Goal: Task Accomplishment & Management: Complete application form

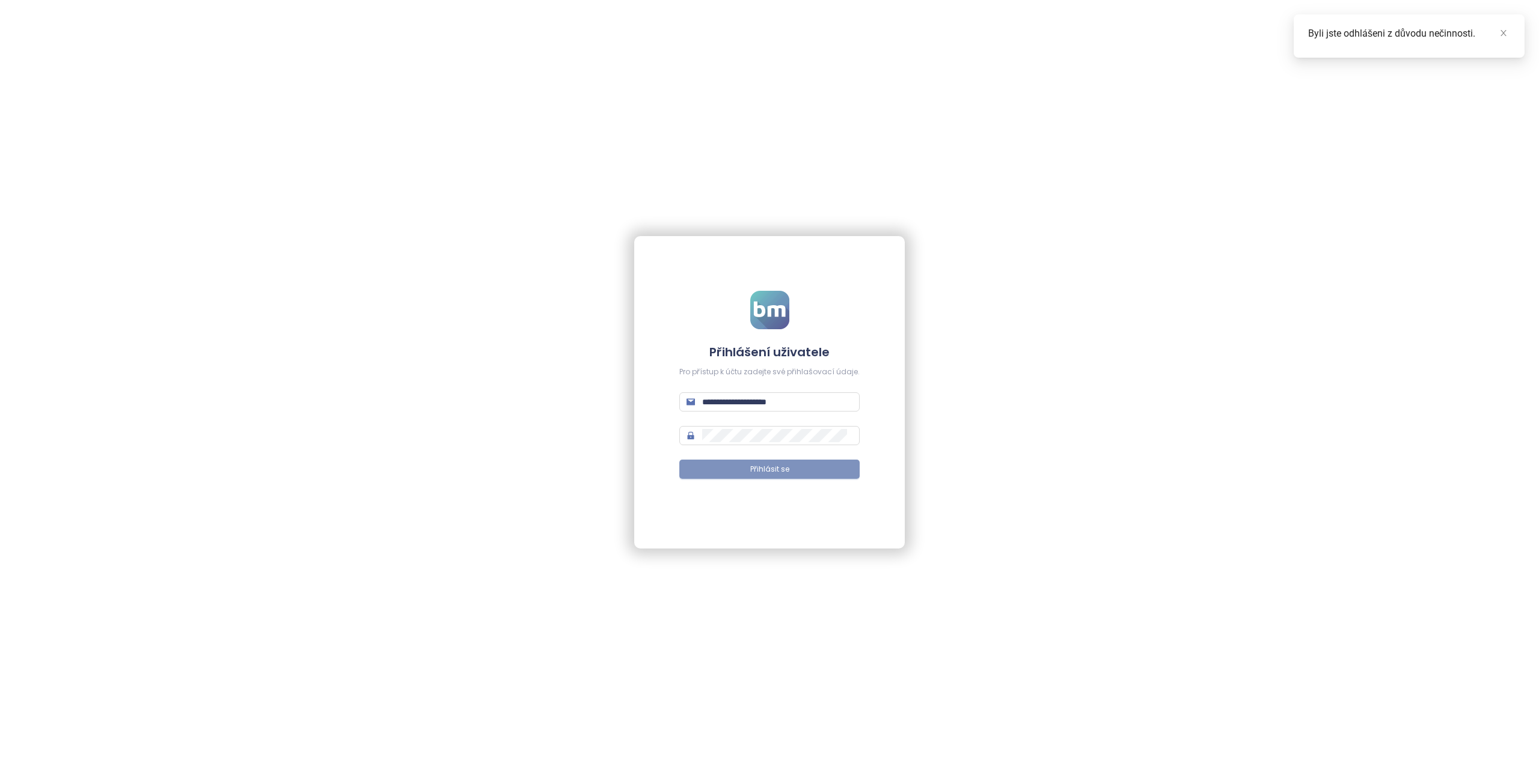
click at [795, 470] on button "Přihlásit se" at bounding box center [769, 469] width 180 height 19
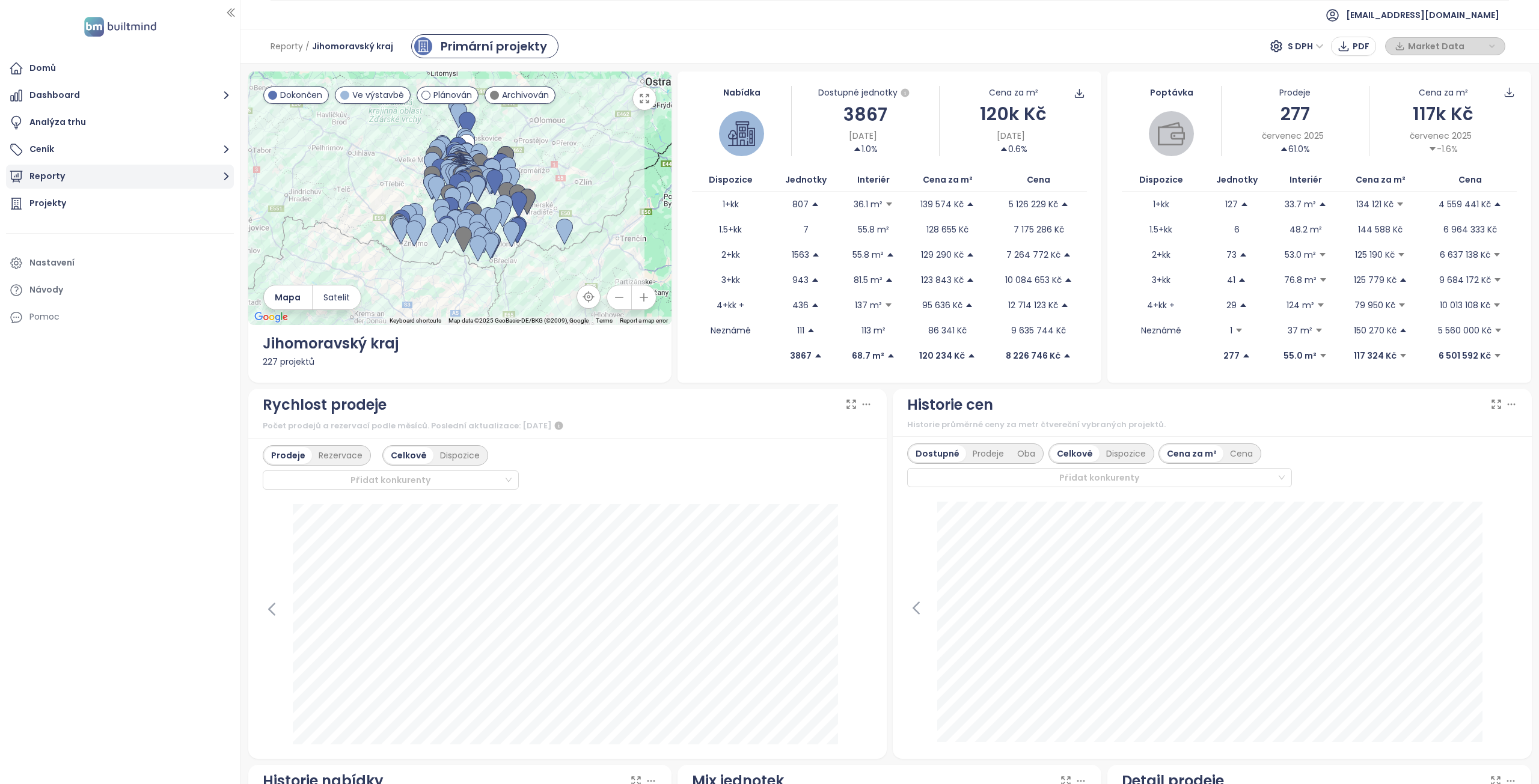
click at [74, 182] on button "Reporty" at bounding box center [120, 177] width 228 height 24
click at [65, 203] on div "Přidat report" at bounding box center [65, 203] width 53 height 15
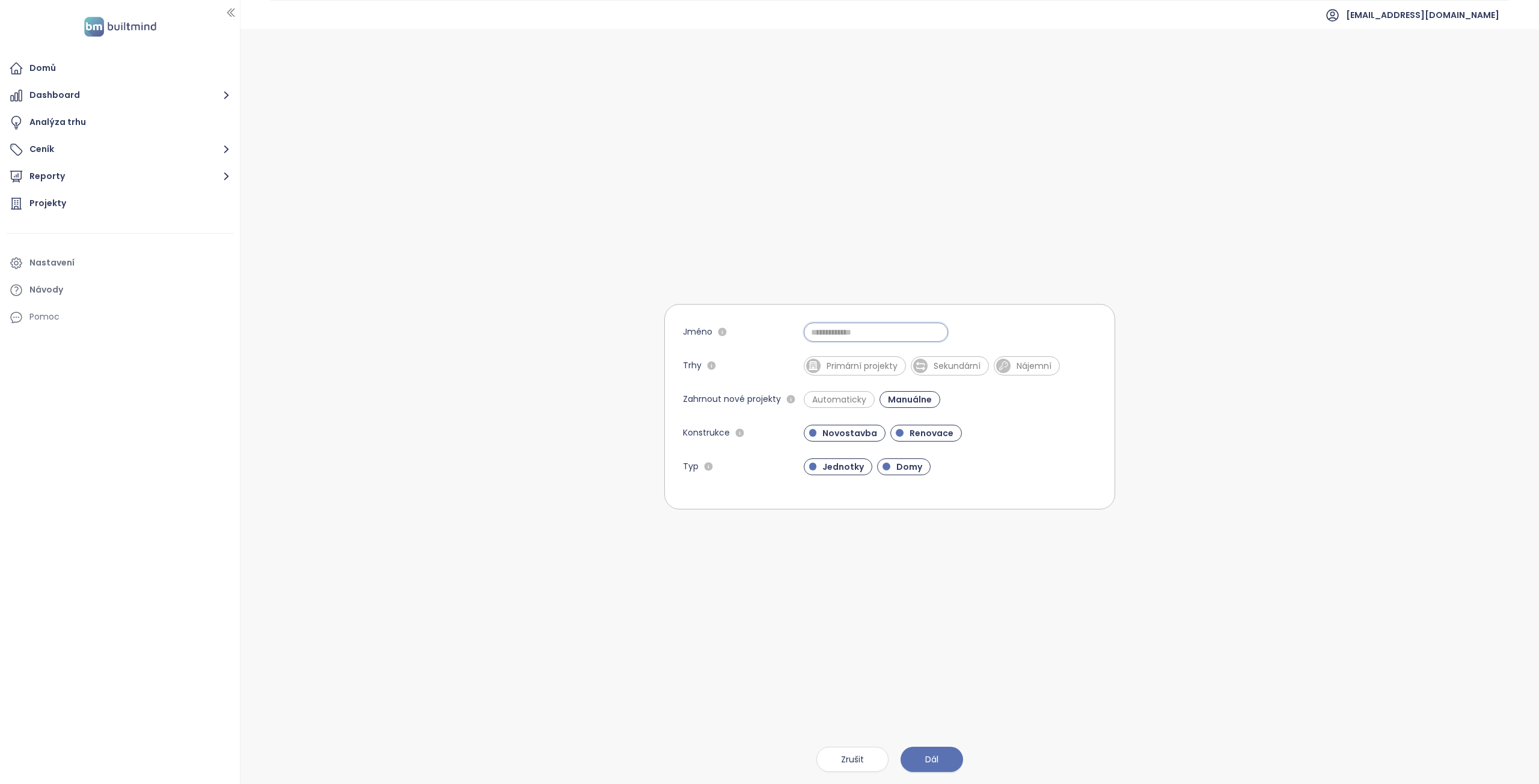
click at [844, 335] on input "Jméno" at bounding box center [876, 333] width 145 height 19
click at [846, 368] on span "Primární projekty" at bounding box center [862, 366] width 83 height 12
click at [882, 334] on input "**********" at bounding box center [876, 333] width 145 height 19
click at [897, 467] on span "Domy" at bounding box center [909, 467] width 38 height 12
click at [859, 326] on input "**********" at bounding box center [876, 333] width 145 height 19
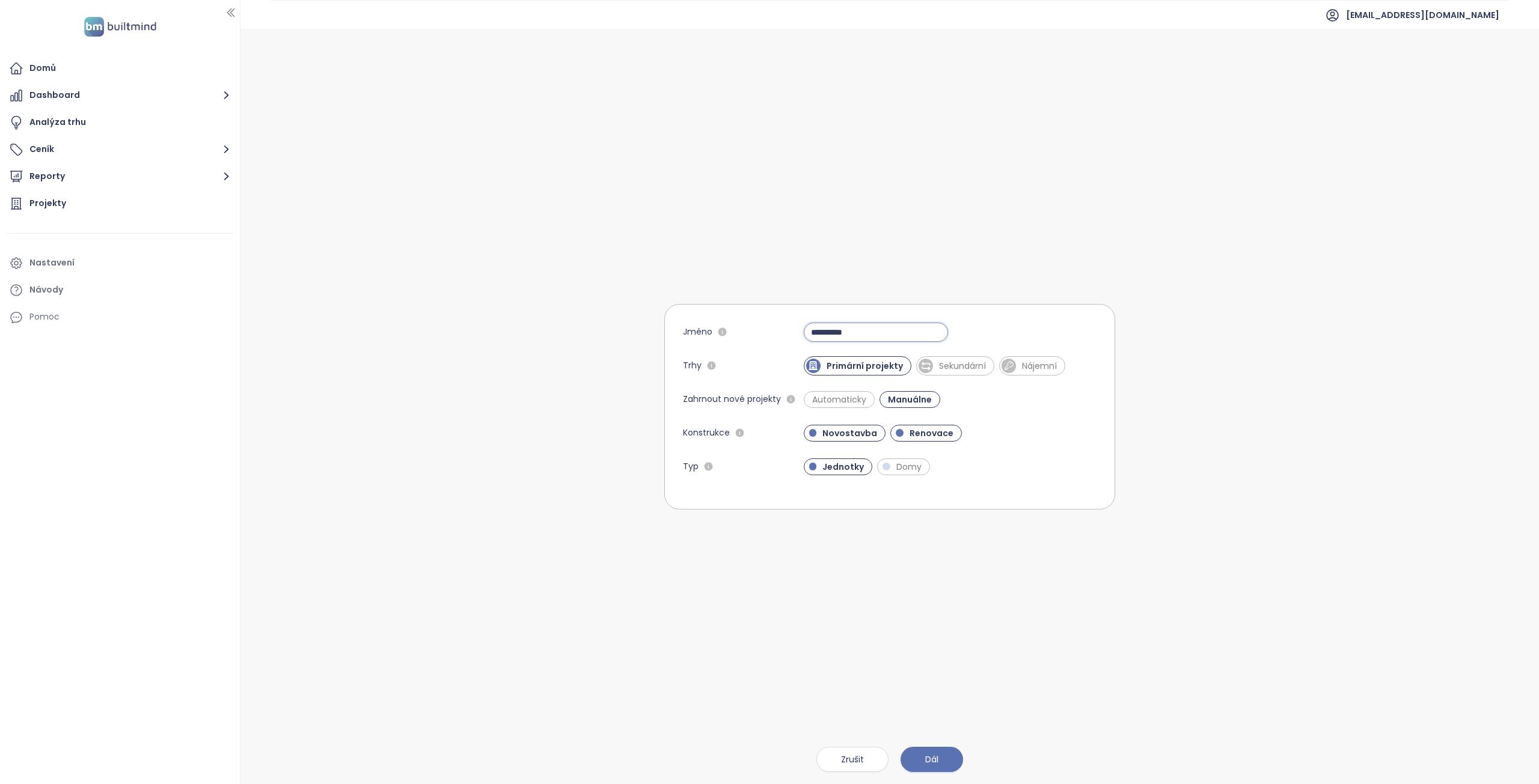
click at [816, 334] on input "**********" at bounding box center [876, 333] width 145 height 19
type input "**********"
click at [929, 760] on span "Dál" at bounding box center [931, 759] width 13 height 13
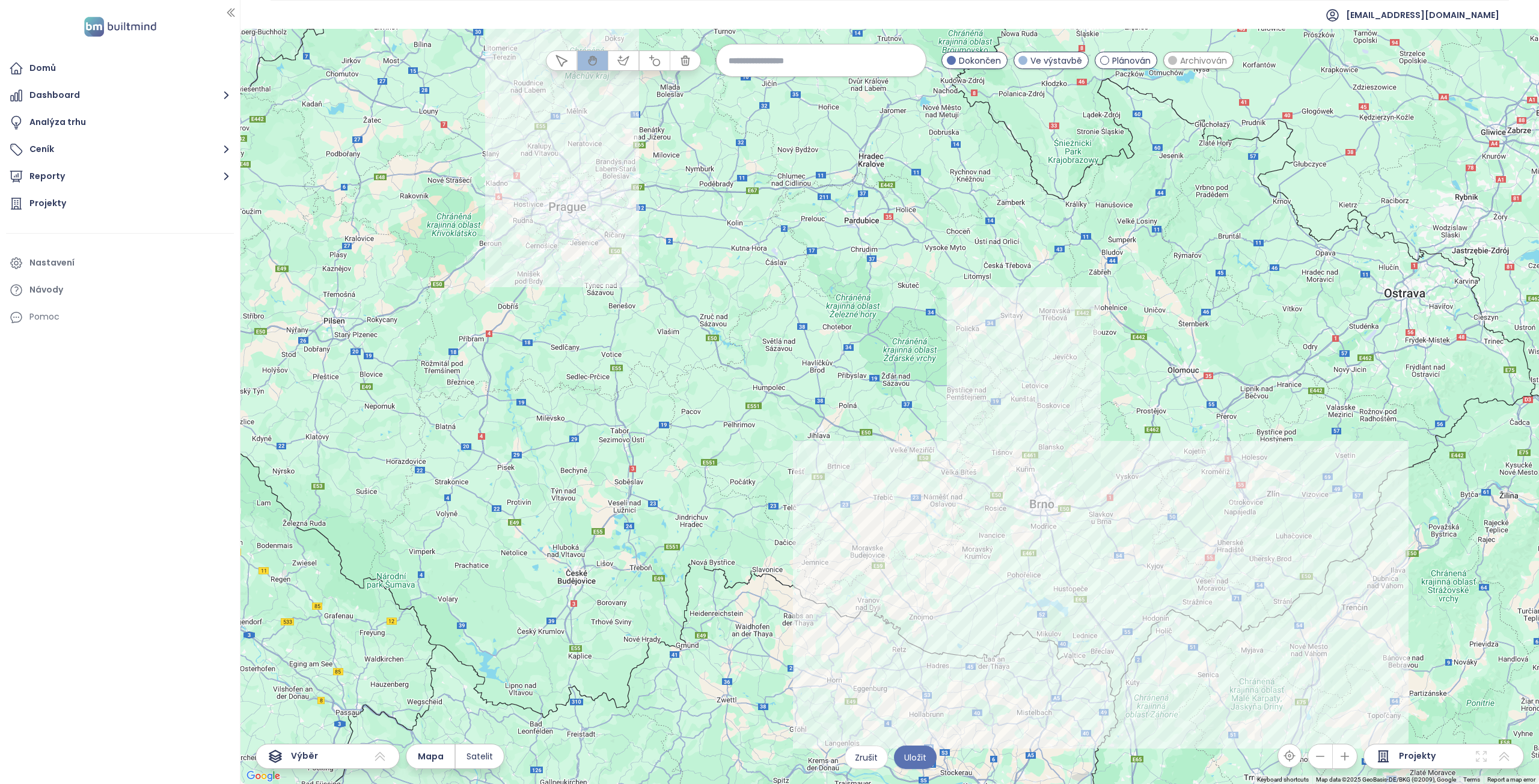
click at [794, 62] on input at bounding box center [821, 61] width 185 height 26
type input "********"
click at [773, 90] on span "Černý Most" at bounding box center [752, 90] width 72 height 19
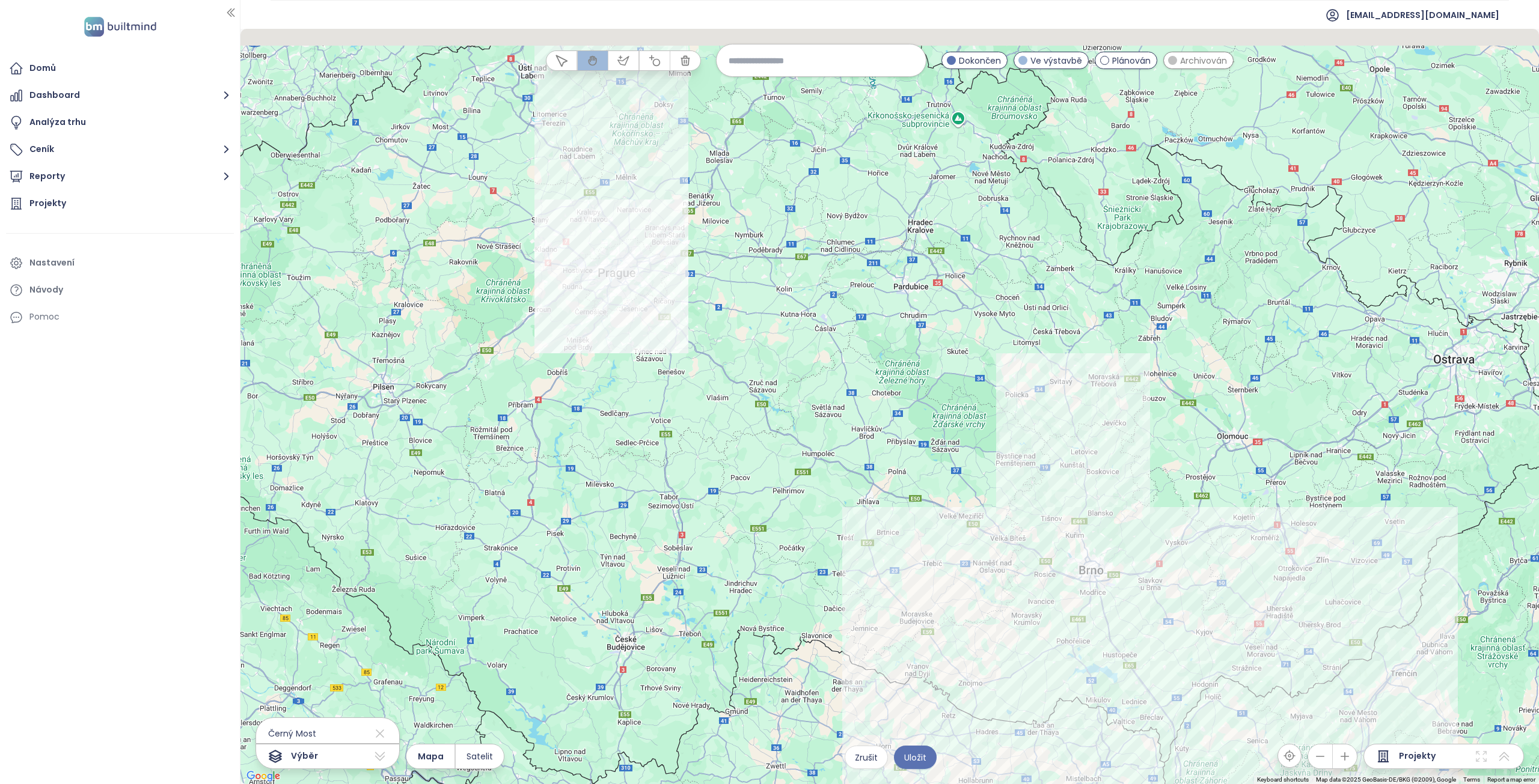
drag, startPoint x: 640, startPoint y: 220, endPoint x: 756, endPoint y: 344, distance: 169.8
click at [759, 355] on div at bounding box center [889, 406] width 1298 height 755
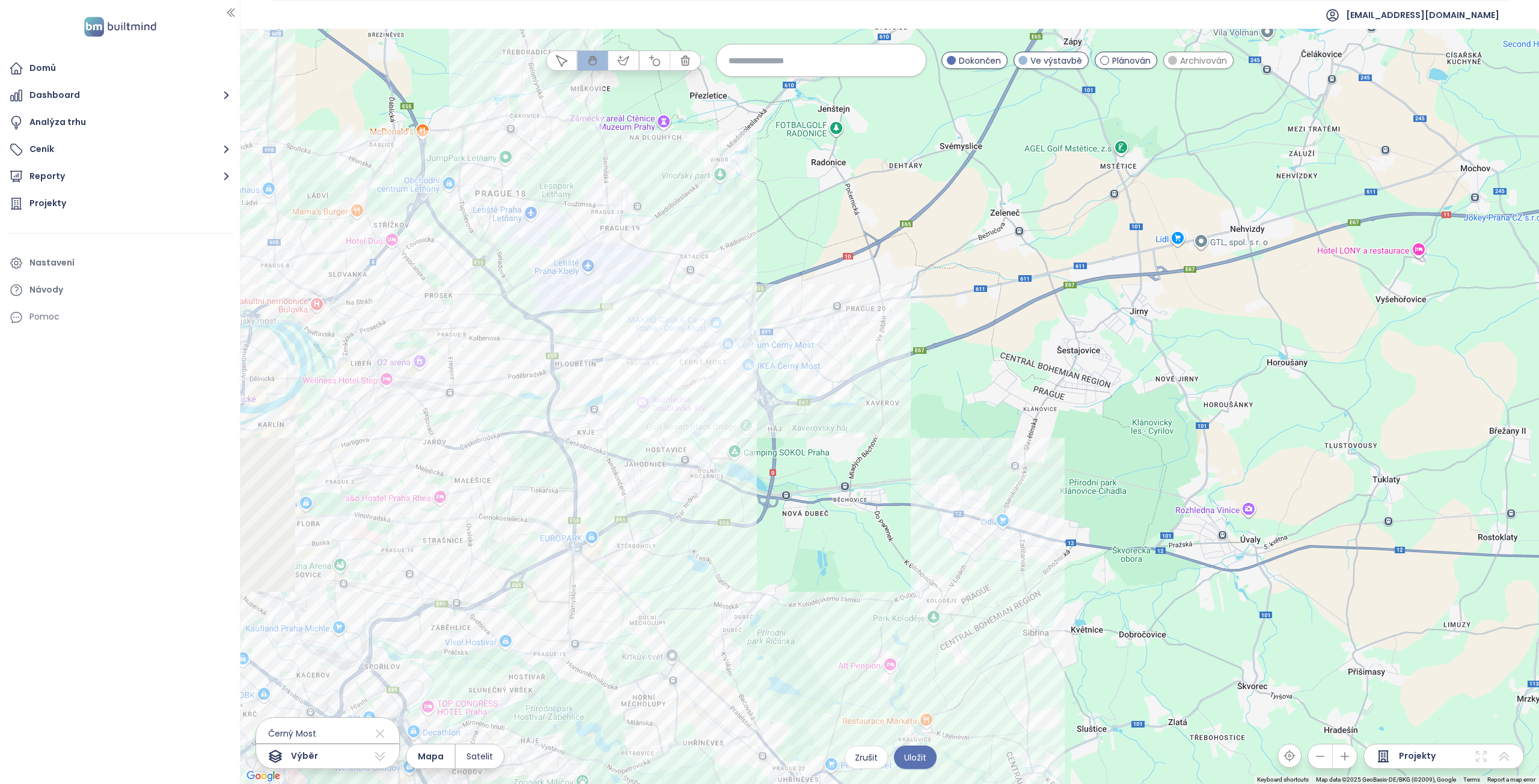
drag, startPoint x: 624, startPoint y: 305, endPoint x: 746, endPoint y: 413, distance: 162.9
click at [746, 413] on div at bounding box center [889, 406] width 1298 height 755
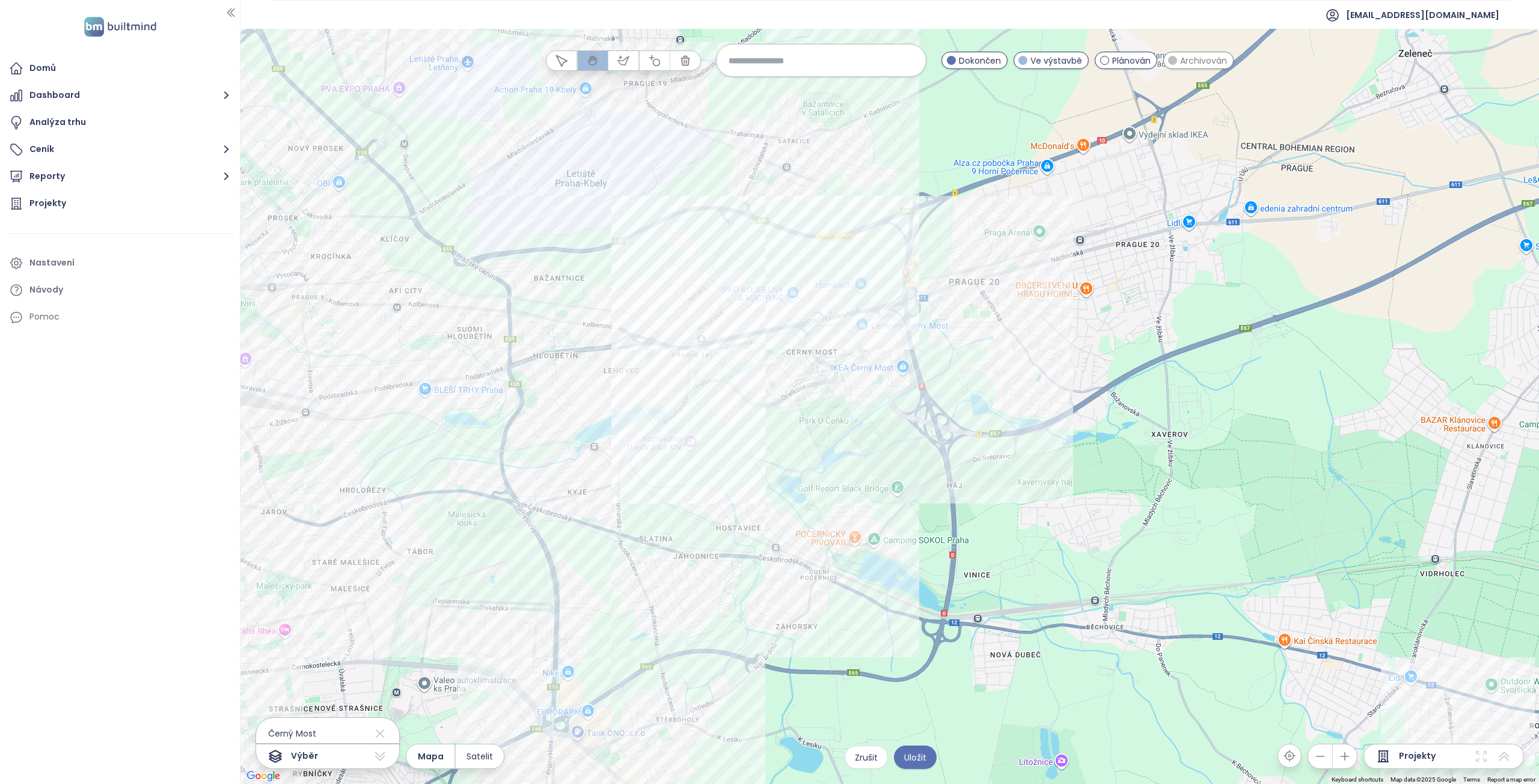
drag, startPoint x: 612, startPoint y: 422, endPoint x: 747, endPoint y: 452, distance: 138.3
click at [747, 452] on div at bounding box center [889, 406] width 1298 height 755
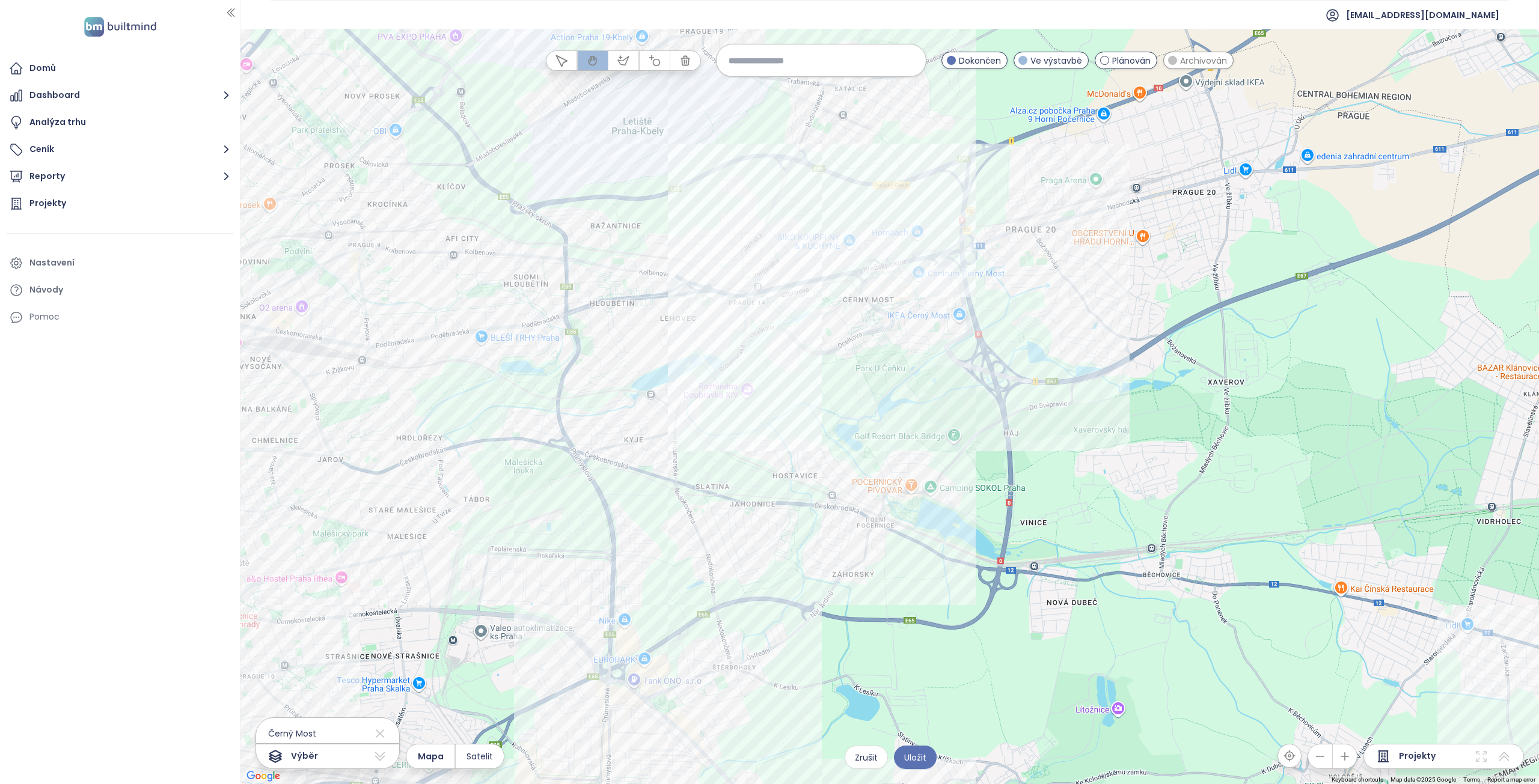
drag, startPoint x: 793, startPoint y: 457, endPoint x: 848, endPoint y: 404, distance: 76.4
click at [848, 404] on div at bounding box center [889, 406] width 1298 height 755
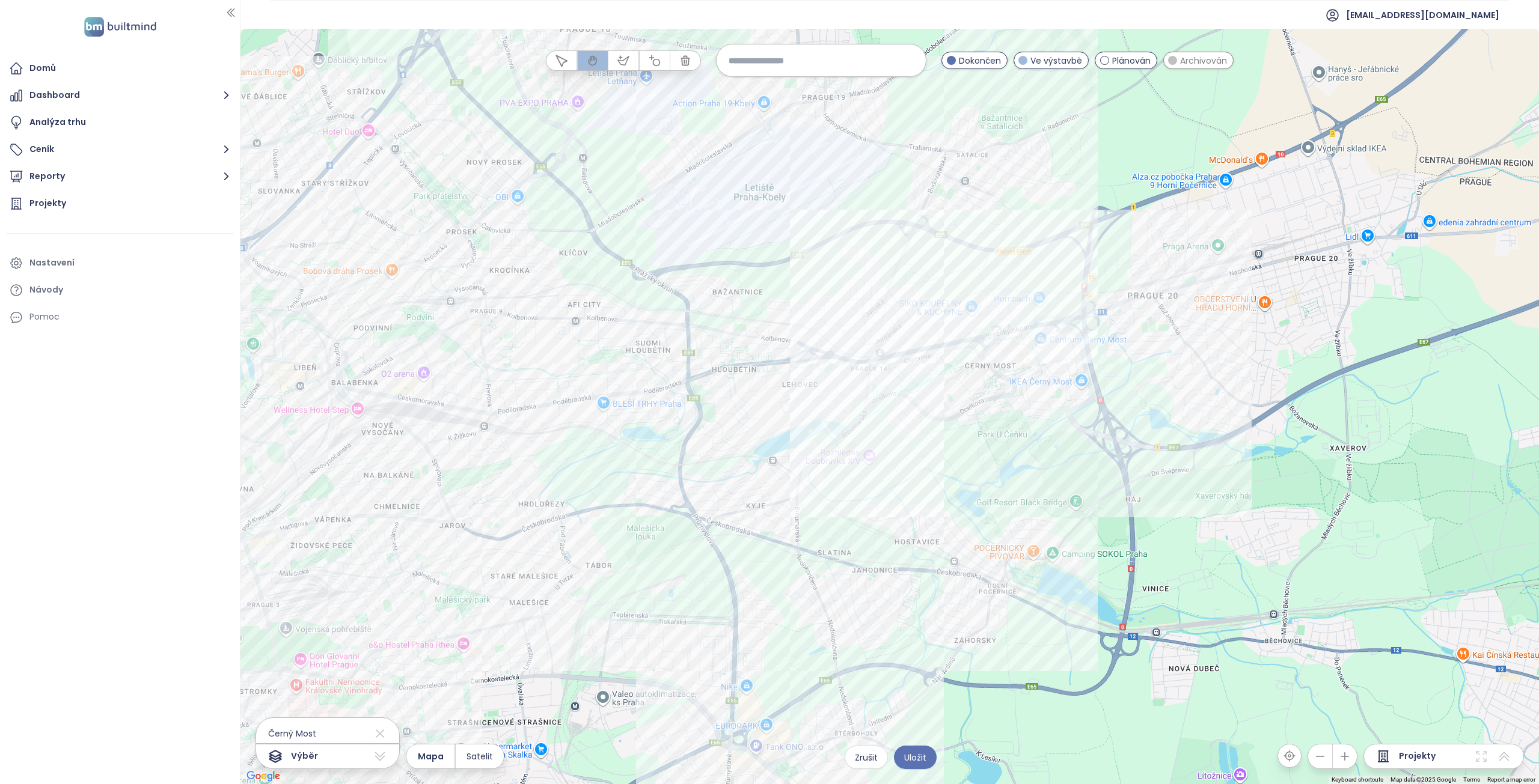
drag, startPoint x: 614, startPoint y: 375, endPoint x: 746, endPoint y: 445, distance: 149.4
click at [746, 445] on div at bounding box center [889, 406] width 1298 height 755
click at [826, 261] on div "Na Hutích Kliknutím otevřete Dvojitým kliknutím zahrnete" at bounding box center [889, 406] width 1298 height 755
click at [957, 245] on div "Zahradní čtvrť Kyje další etapy Kliknutím otevřete Dvojitým kliknutím zahrnete" at bounding box center [889, 406] width 1298 height 755
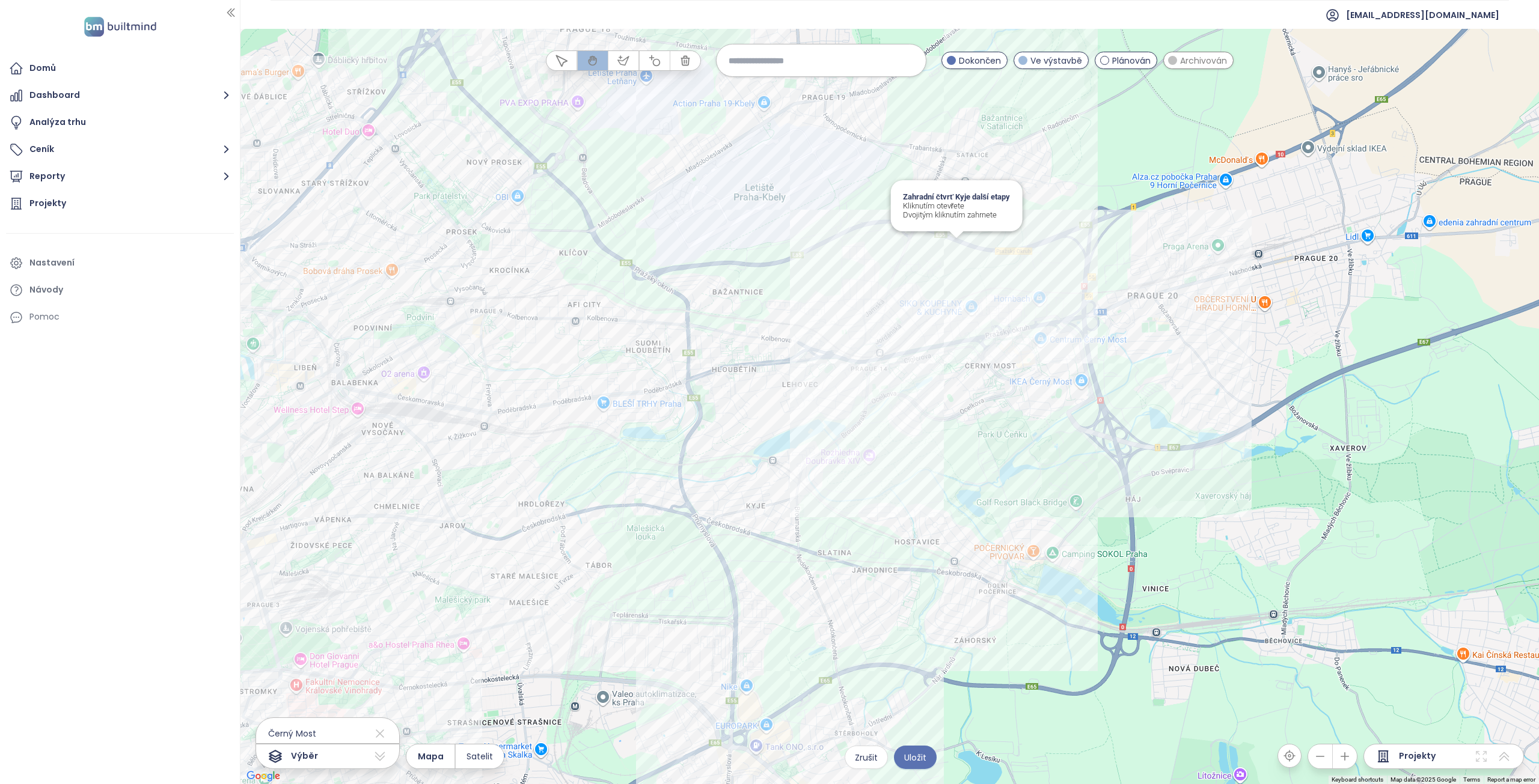
click at [957, 245] on div "Zahradní čtvrť Kyje další etapy Kliknutím otevřete Dvojitým kliknutím zahrnete" at bounding box center [889, 406] width 1298 height 755
click at [790, 348] on div "Rezidence Kardašovská Kliknutím otevřete Dvojitým kliknutím zahrnete" at bounding box center [889, 406] width 1298 height 755
click at [652, 321] on div "Suomi Tampere Kliknutím otevřete Dvojitým kliknutím zahrnete" at bounding box center [889, 406] width 1298 height 755
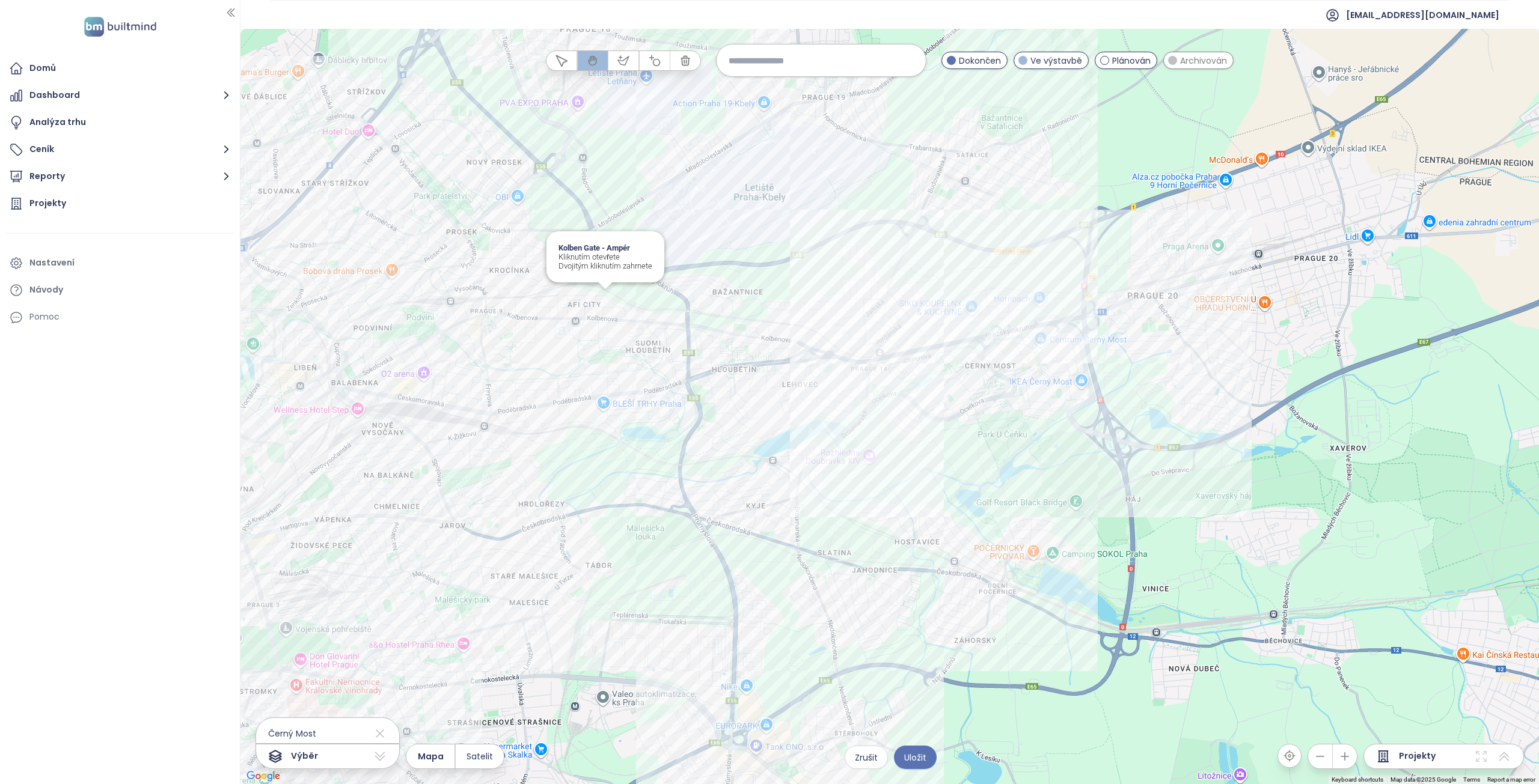
click at [606, 296] on div "Kolben Gate - Ampér Kliknutím otevřete Dvojitým kliknutím zahrnete" at bounding box center [889, 406] width 1298 height 755
click at [591, 306] on div "Vivus Kolbenova III Kliknutím otevřete Dvojitým kliknutím zahrnete" at bounding box center [889, 406] width 1298 height 755
click at [631, 391] on div "Rezidenční čtvrť [PERSON_NAME] Hloubětín IK Kliknutím otevřete Dvojitým kliknut…" at bounding box center [889, 406] width 1298 height 755
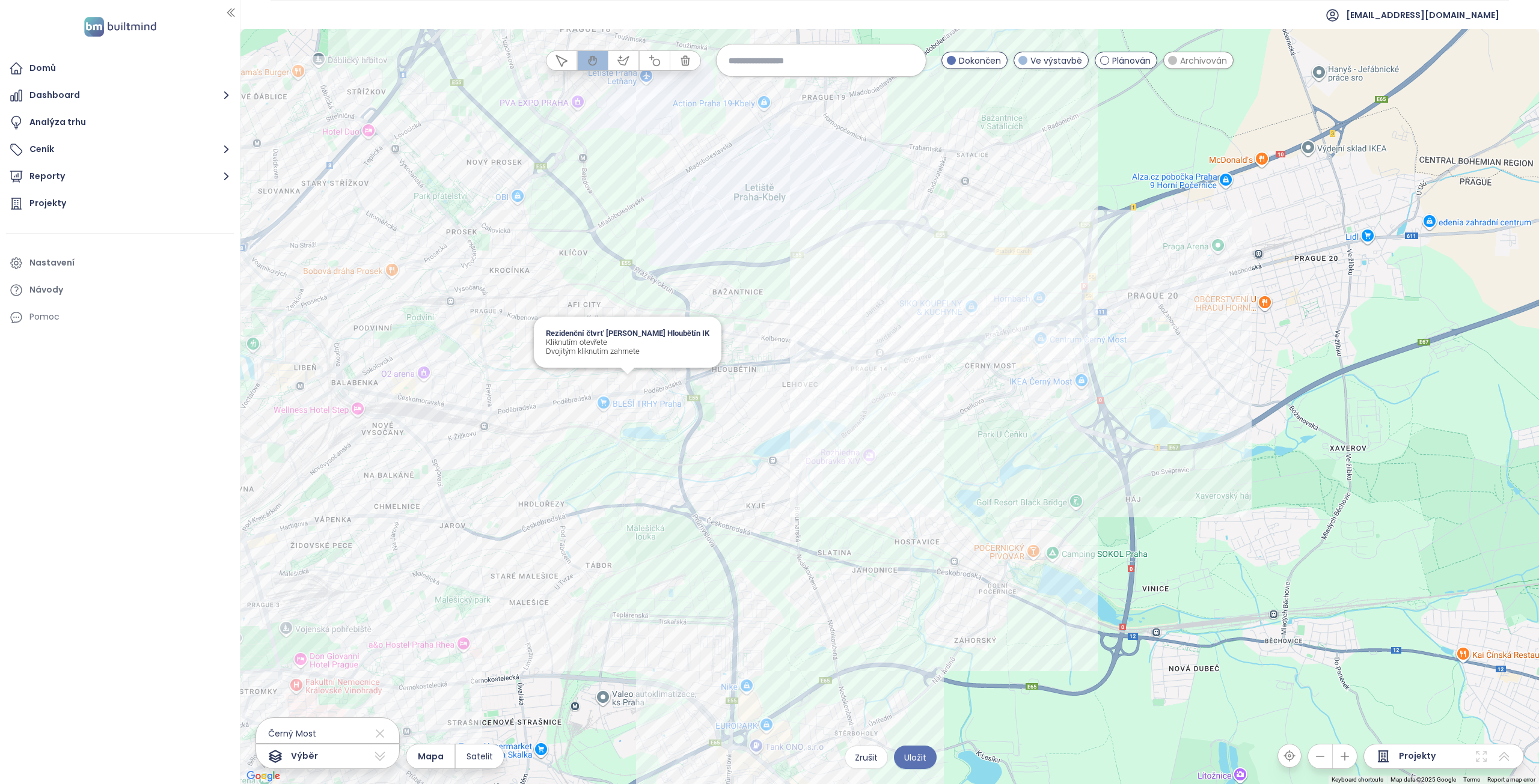
click at [631, 391] on div "Rezidenční čtvrť [PERSON_NAME] Hloubětín IK Kliknutím otevřete Dvojitým kliknut…" at bounding box center [889, 406] width 1298 height 755
click at [619, 374] on div "Rezidenční čtvrť [PERSON_NAME] Hloubětín EFGH Kliknutím otevřete Dvojitým klikn…" at bounding box center [889, 406] width 1298 height 755
click at [579, 375] on div "THE TRIANGLE A Kliknutím otevřete Dvojitým kliknutím zahrnete" at bounding box center [889, 406] width 1298 height 755
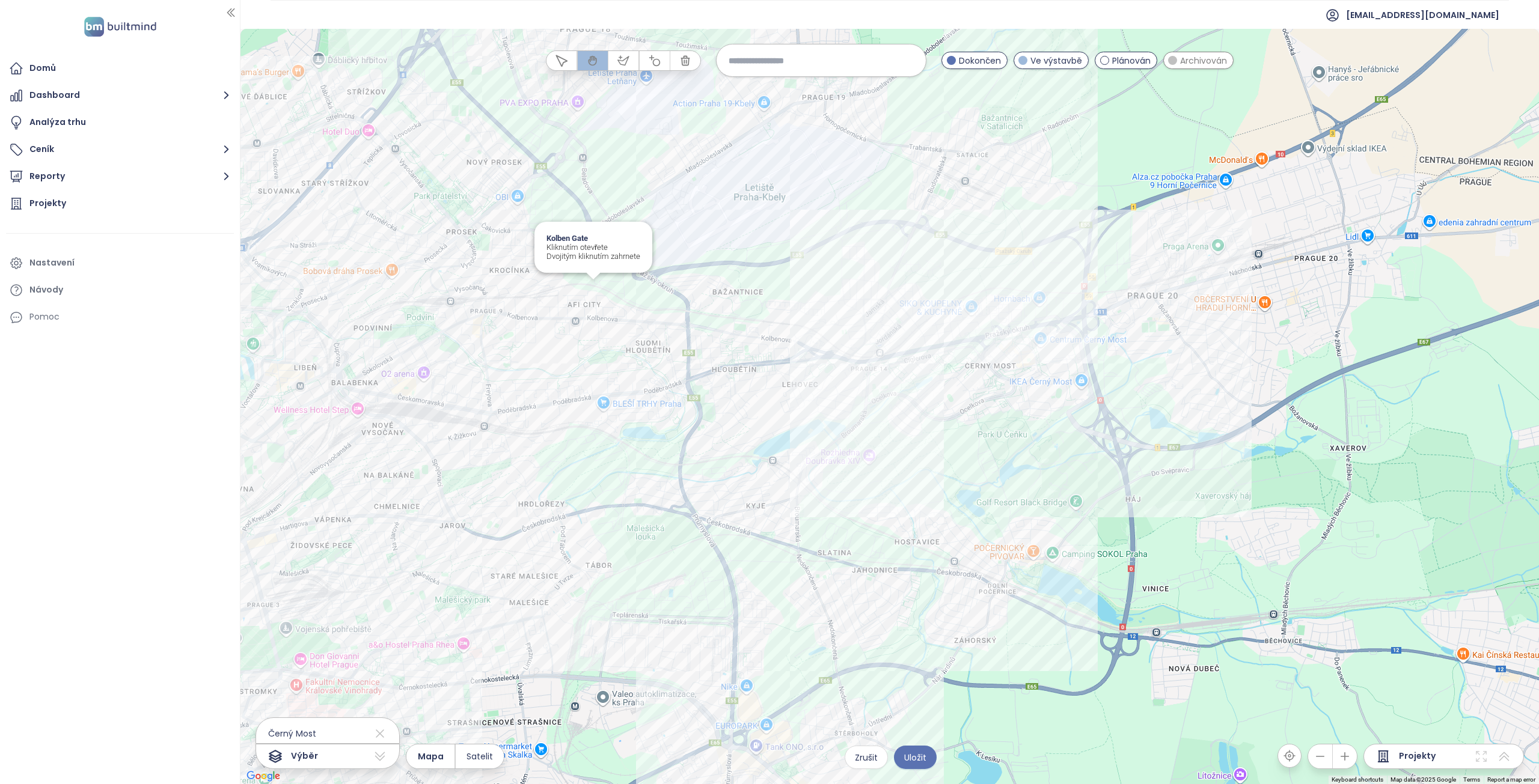
click at [592, 287] on div "Kolben Gate Kliknutím otevřete Dvojitým kliknutím zahrnete" at bounding box center [889, 406] width 1298 height 755
click at [558, 304] on div "Čtvrť [PERSON_NAME] - [PERSON_NAME] Kliknutím otevřete Dvojitým kliknutím zahrn…" at bounding box center [889, 406] width 1298 height 755
click at [558, 303] on div "Čtvrť [PERSON_NAME] - [PERSON_NAME] Kliknutím otevřete Dvojitým kliknutím zahrn…" at bounding box center [889, 406] width 1298 height 755
click at [560, 325] on div "Čtvrť [PERSON_NAME] - KAM Kliknutím otevřete Dvojitým kliknutím zahrnete" at bounding box center [889, 406] width 1298 height 755
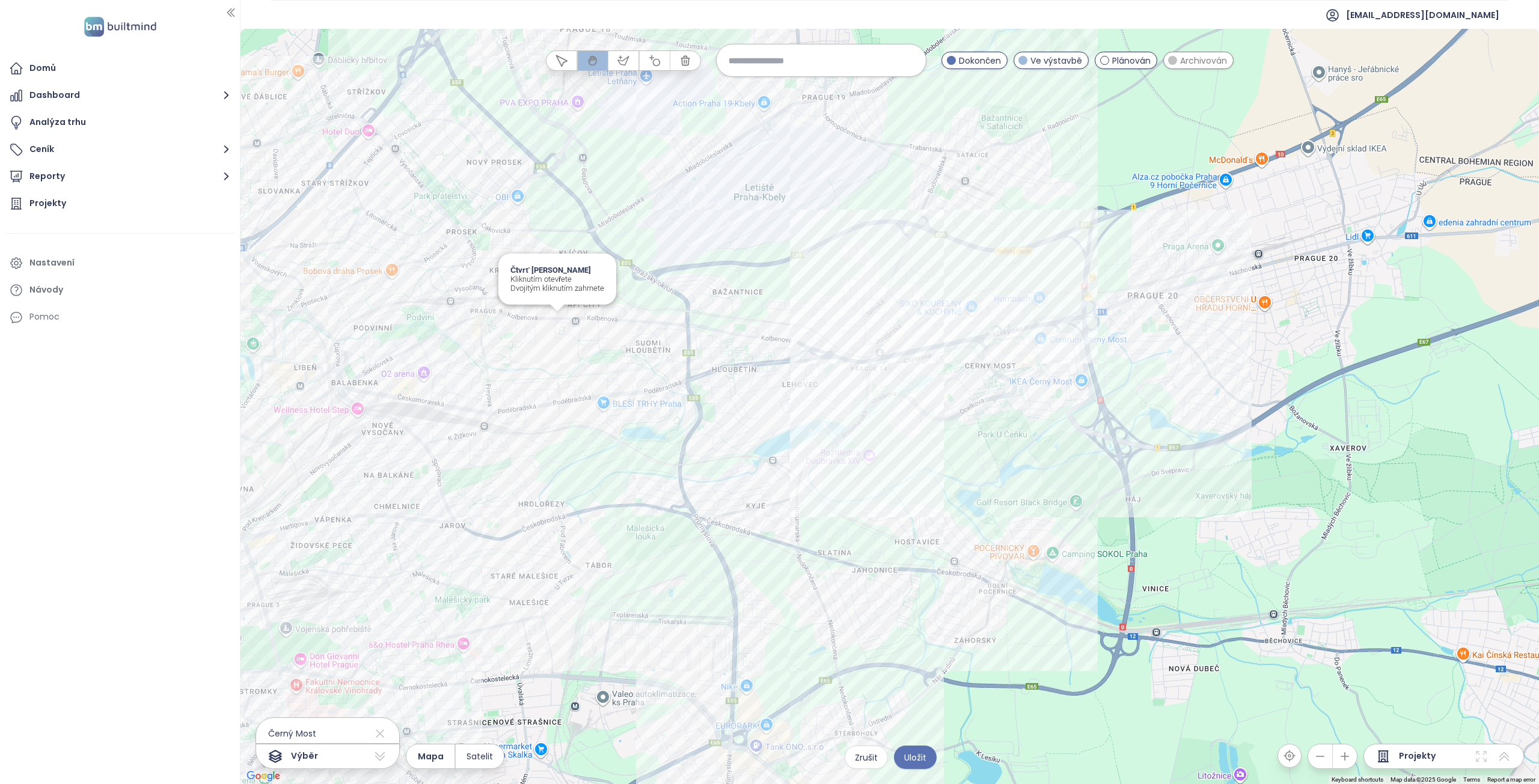
click at [560, 325] on div "Čtvrť [PERSON_NAME] - KAM Kliknutím otevřete Dvojitým kliknutím zahrnete" at bounding box center [889, 406] width 1298 height 755
click at [986, 194] on div "U Arborky Satalice Kliknutím otevřete Dvojitým kliknutím zahrnete" at bounding box center [889, 406] width 1298 height 755
click at [978, 161] on div "Satalická Pila Kliknutím otevřete Dvojitým kliknutím zahrnete" at bounding box center [889, 406] width 1298 height 755
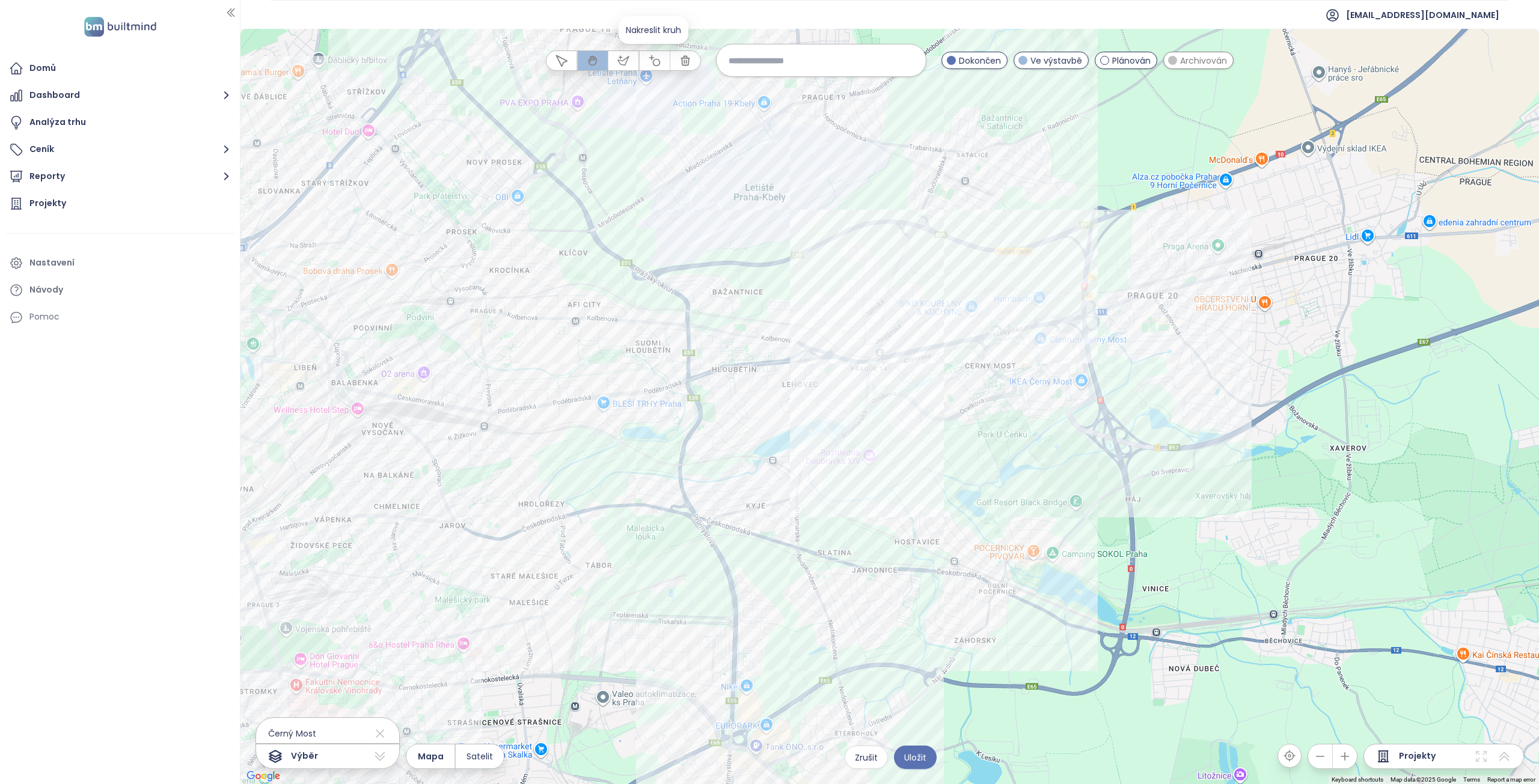
click at [657, 60] on icon "button" at bounding box center [654, 61] width 12 height 12
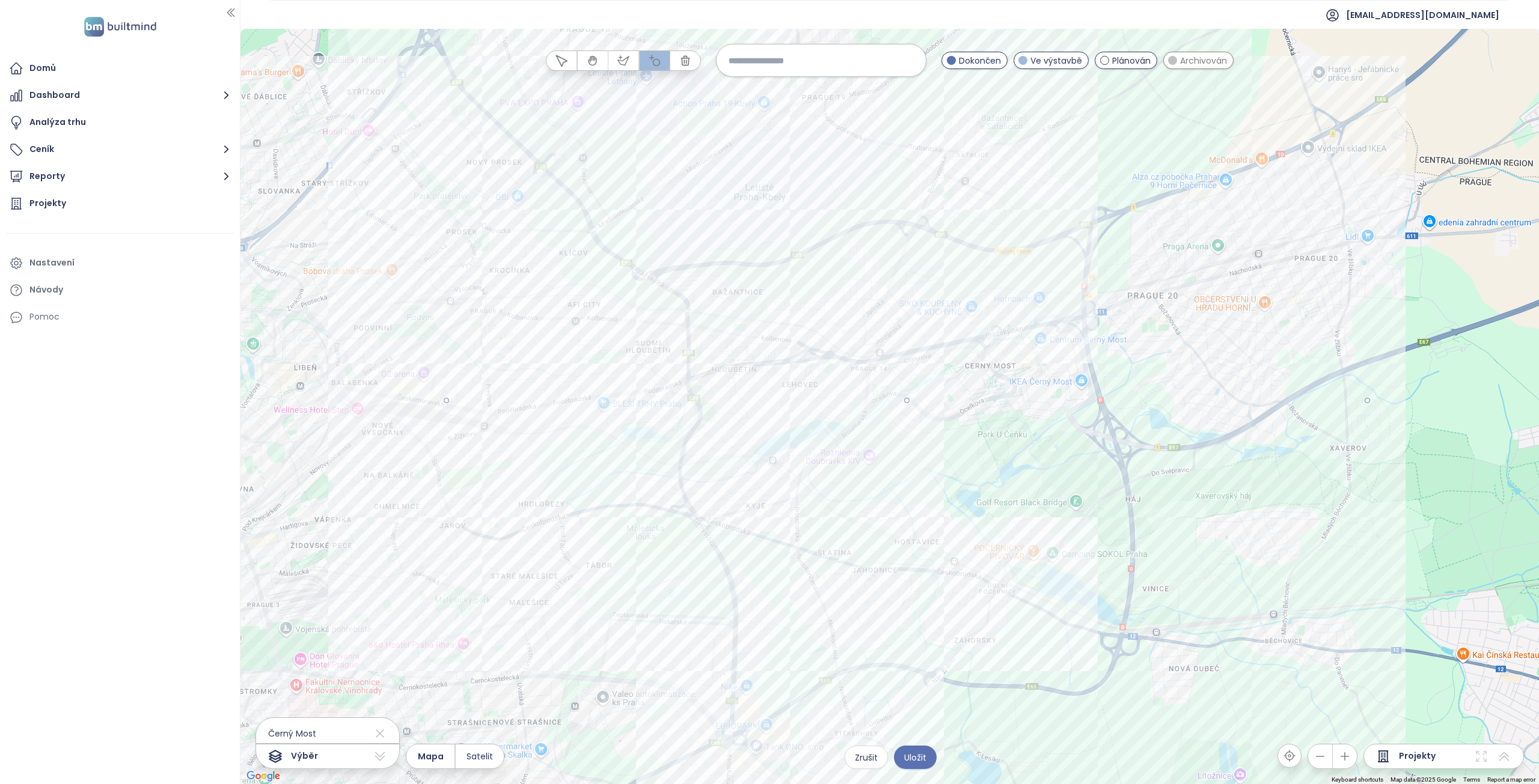
drag, startPoint x: 908, startPoint y: 402, endPoint x: 558, endPoint y: 99, distance: 462.9
click at [558, 99] on div at bounding box center [889, 406] width 1298 height 755
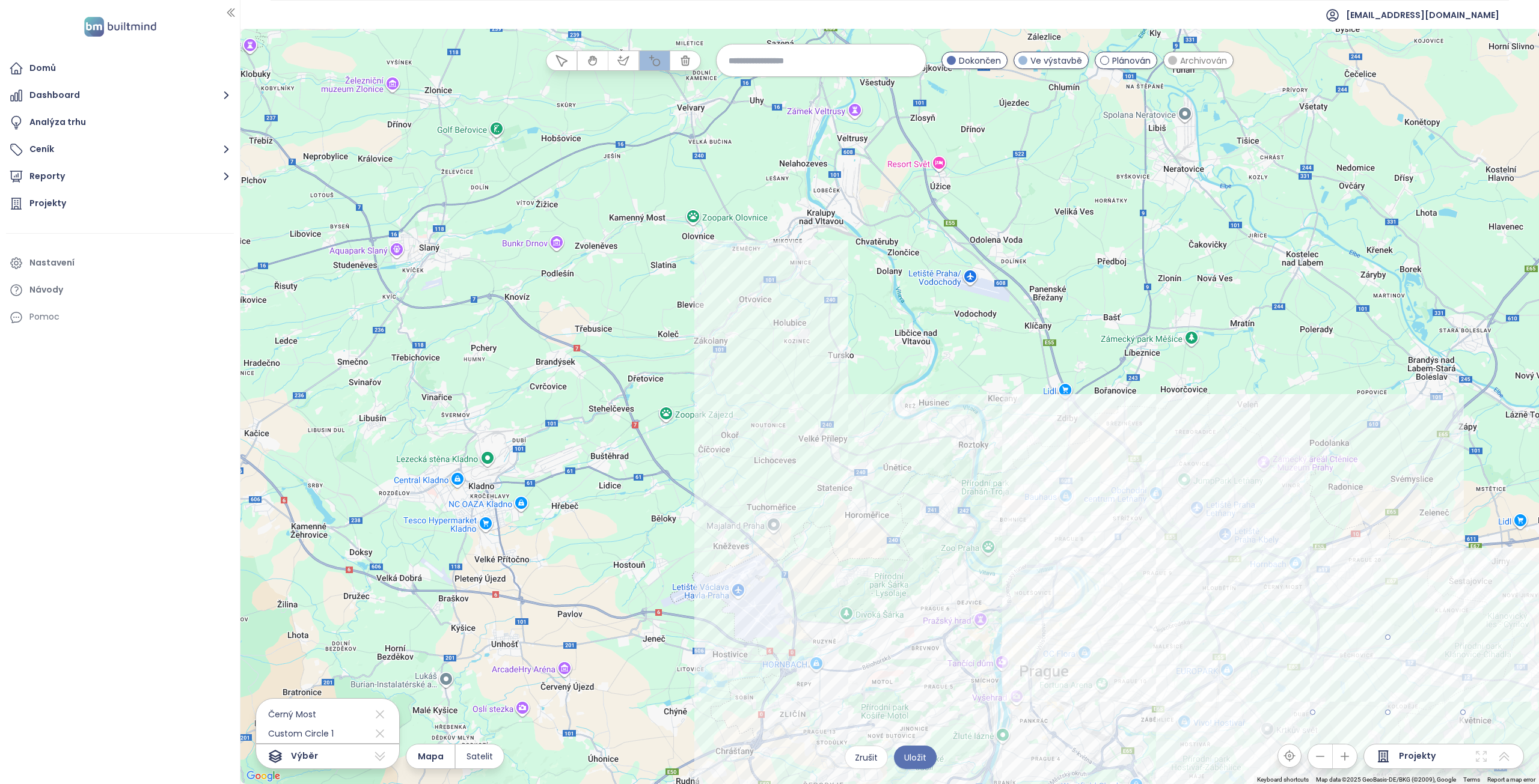
drag, startPoint x: 1380, startPoint y: 700, endPoint x: 1314, endPoint y: 702, distance: 66.0
click at [1314, 702] on div at bounding box center [889, 406] width 1298 height 755
click at [587, 60] on icon "button" at bounding box center [592, 61] width 12 height 12
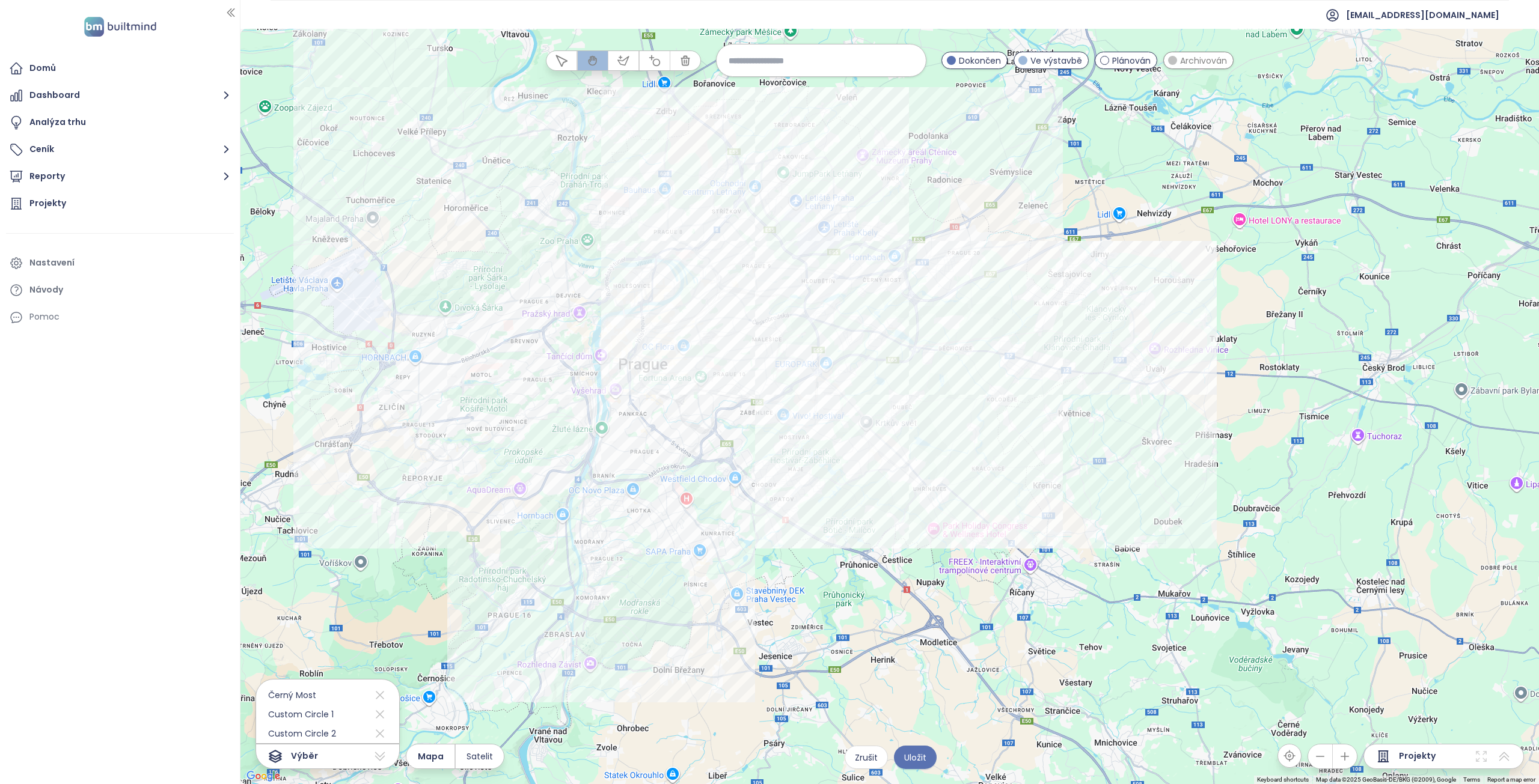
drag, startPoint x: 889, startPoint y: 398, endPoint x: 469, endPoint y: 58, distance: 540.4
click at [469, 58] on div at bounding box center [889, 406] width 1298 height 755
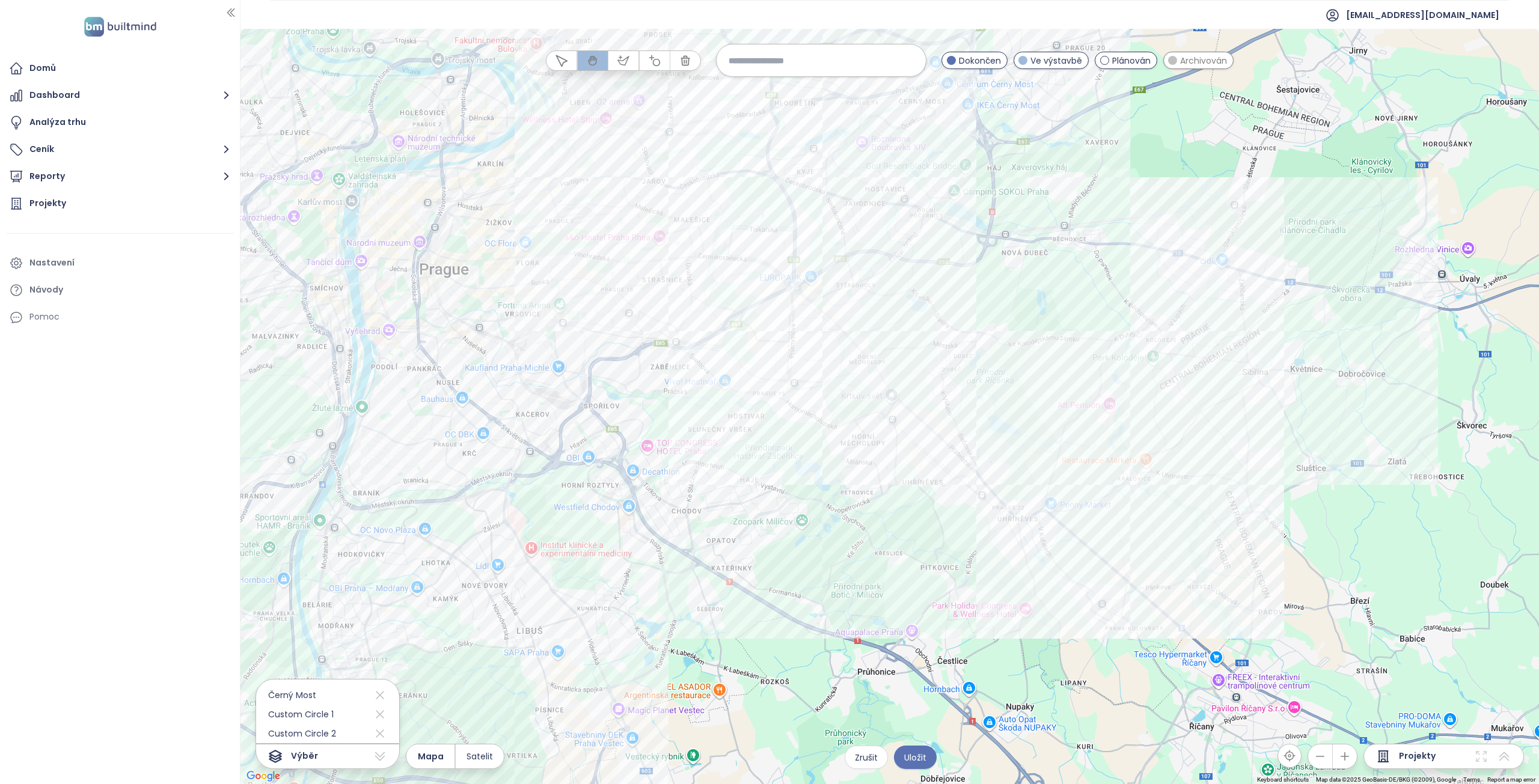
click at [1116, 292] on div at bounding box center [889, 406] width 1298 height 755
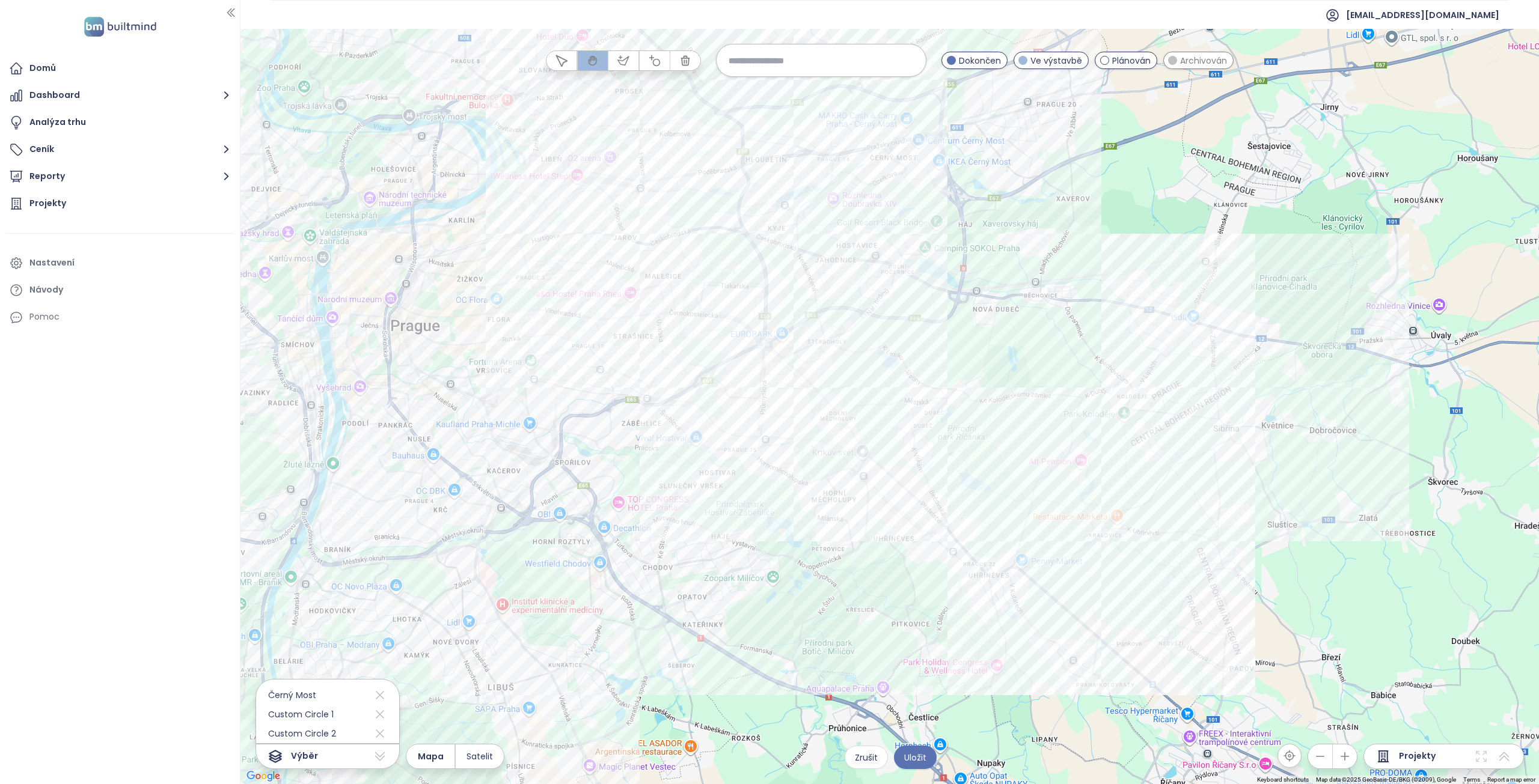
drag, startPoint x: 1124, startPoint y: 201, endPoint x: 1095, endPoint y: 262, distance: 67.5
click at [1095, 262] on div at bounding box center [889, 406] width 1298 height 755
click at [559, 61] on icon "button" at bounding box center [561, 60] width 11 height 10
drag, startPoint x: 1095, startPoint y: 294, endPoint x: 986, endPoint y: 384, distance: 141.4
click at [922, 420] on div at bounding box center [889, 406] width 1298 height 755
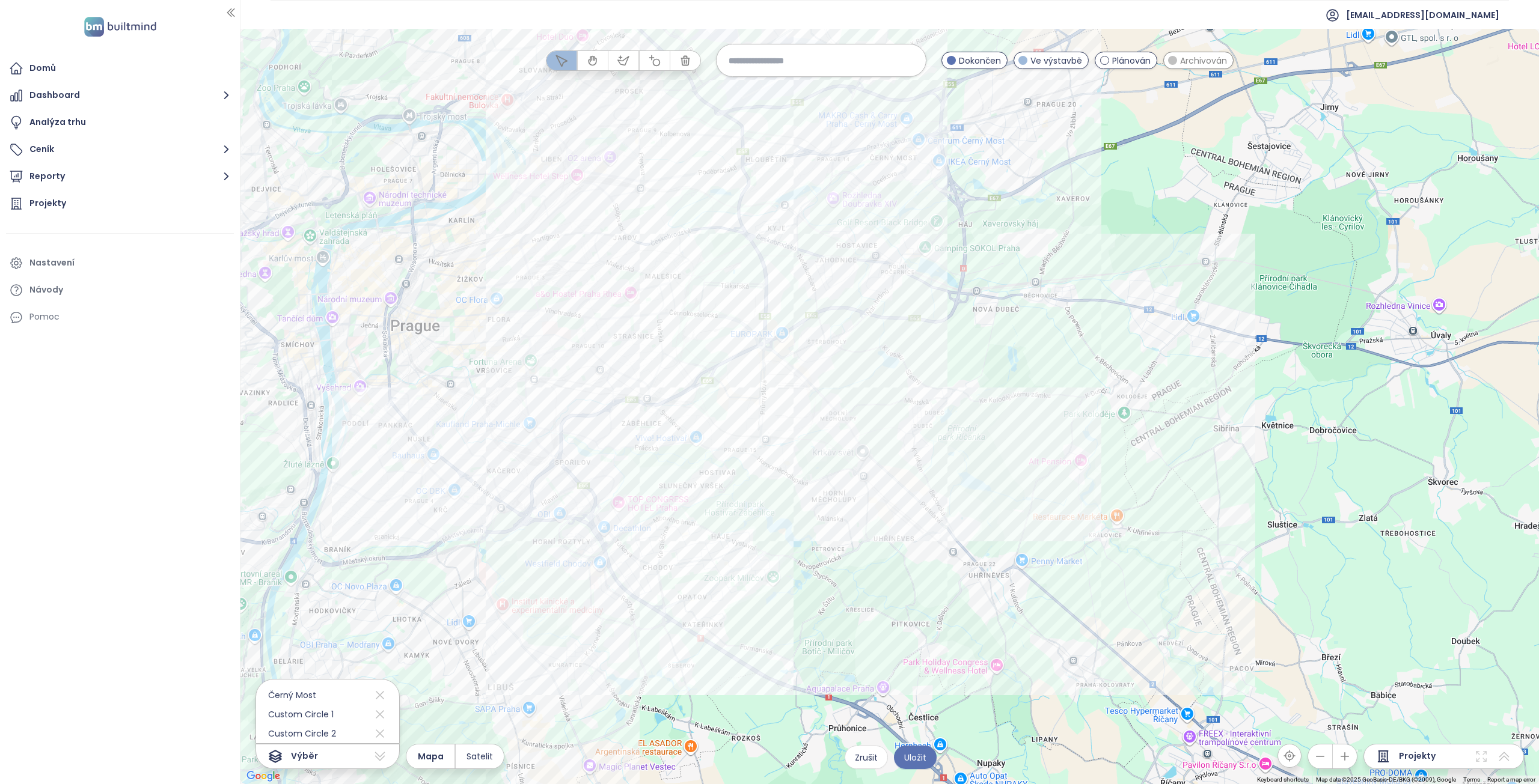
drag, startPoint x: 913, startPoint y: 471, endPoint x: 620, endPoint y: 404, distance: 300.6
click at [620, 404] on div at bounding box center [889, 406] width 1298 height 755
click at [919, 761] on span "Uložit" at bounding box center [915, 757] width 23 height 13
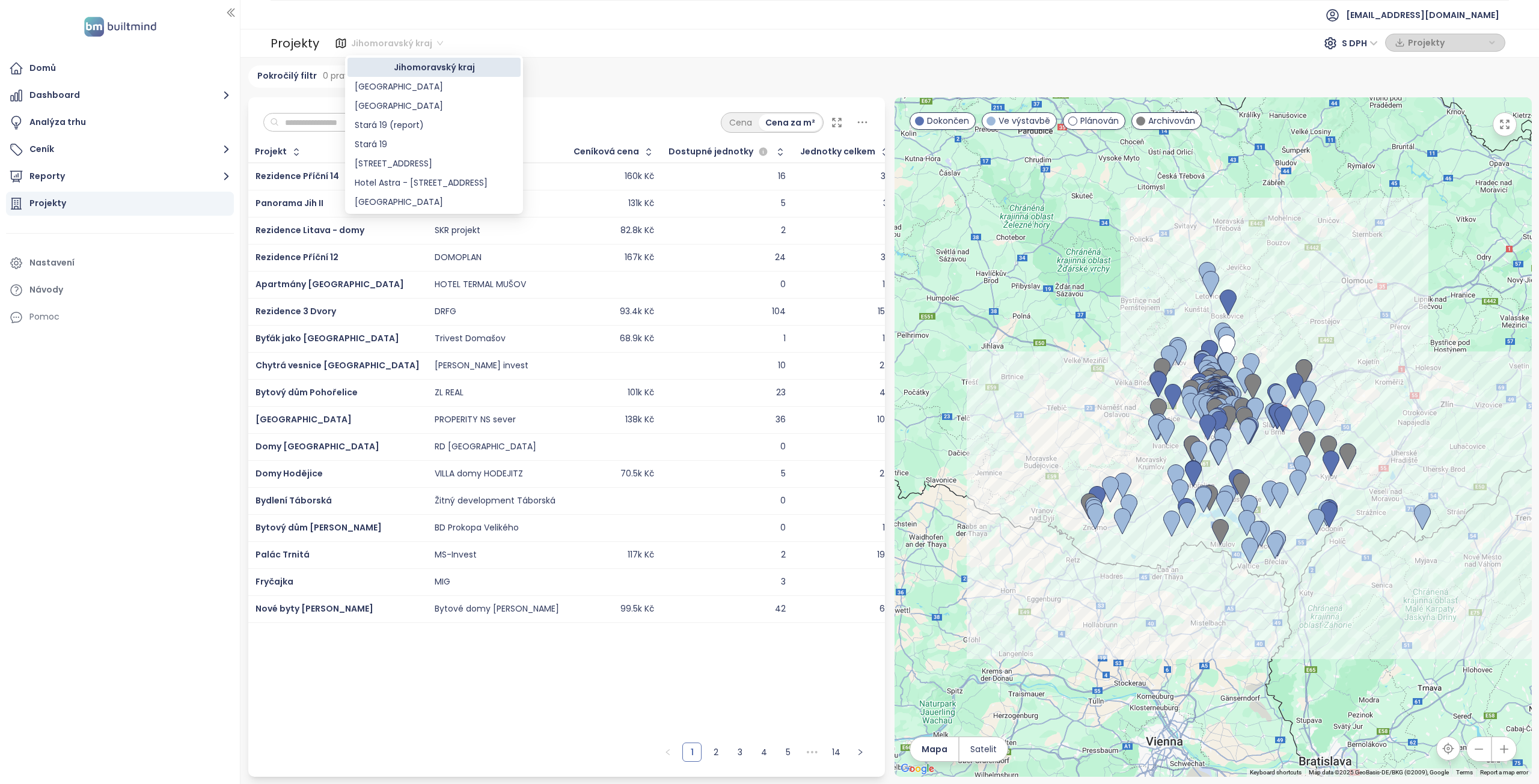
click at [435, 40] on span "Jihomoravský kraj" at bounding box center [397, 43] width 92 height 18
click at [376, 86] on div "[GEOGRAPHIC_DATA]" at bounding box center [434, 86] width 158 height 13
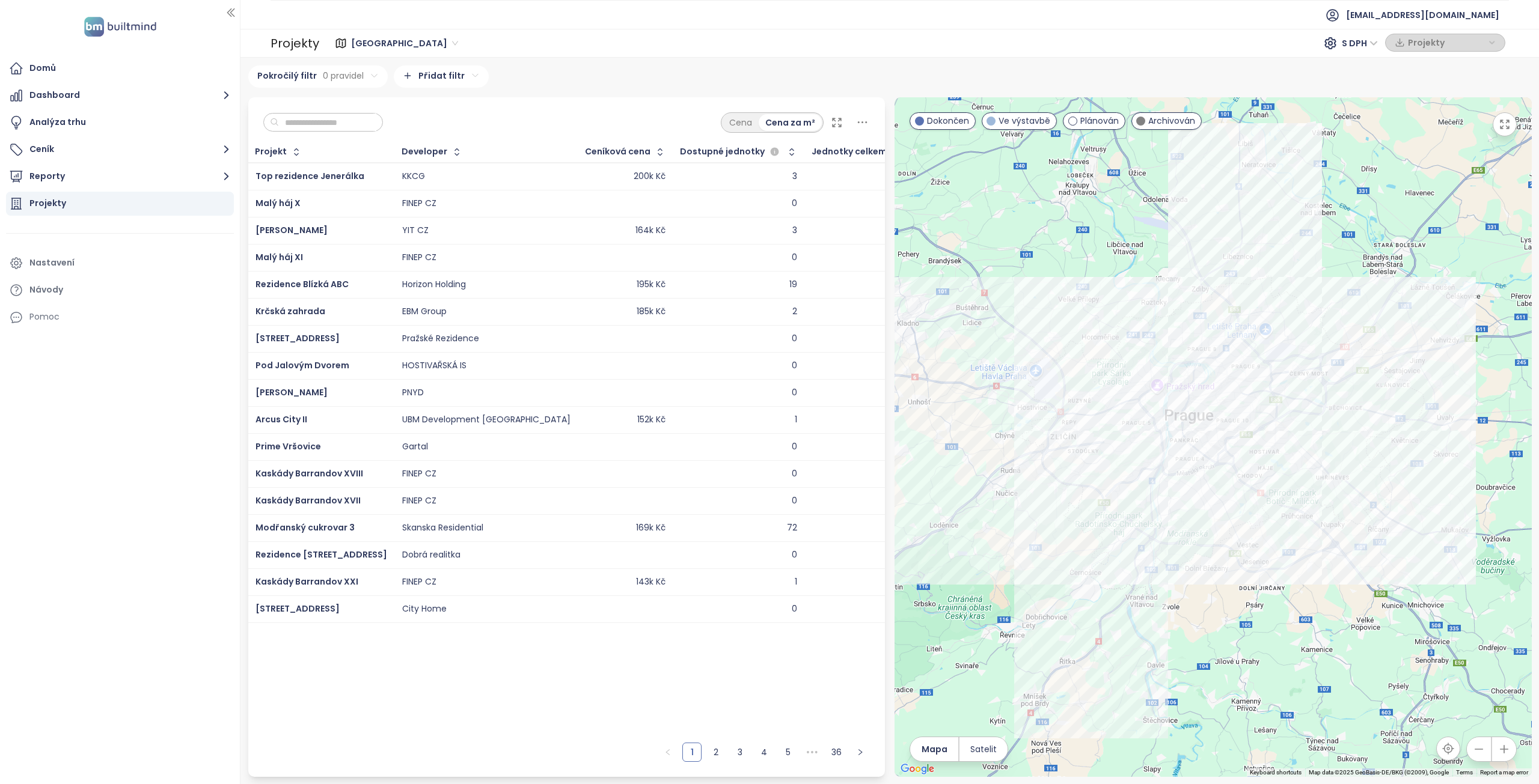
click at [1145, 119] on span at bounding box center [1140, 120] width 9 height 9
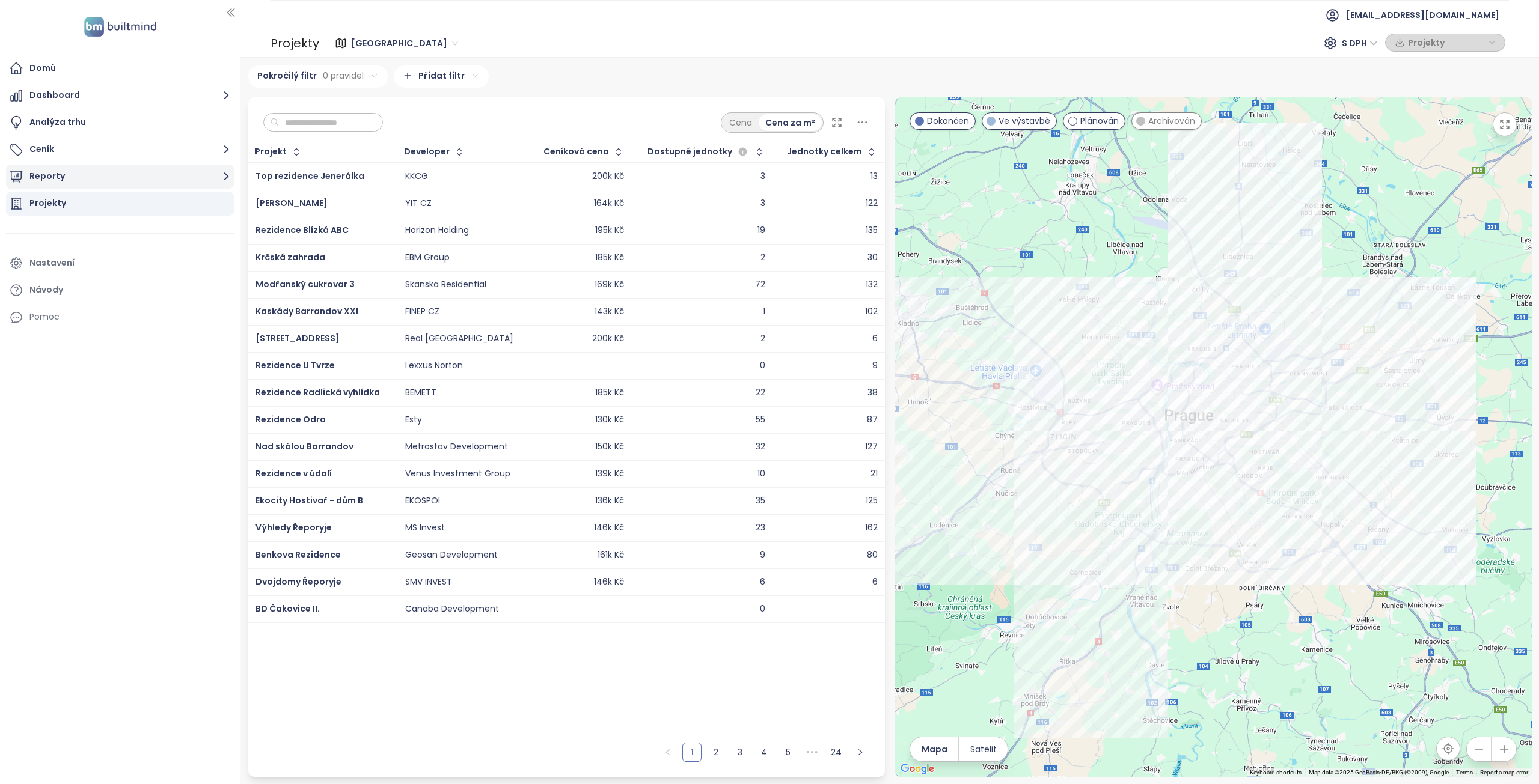
click at [150, 181] on button "Reporty" at bounding box center [120, 177] width 228 height 24
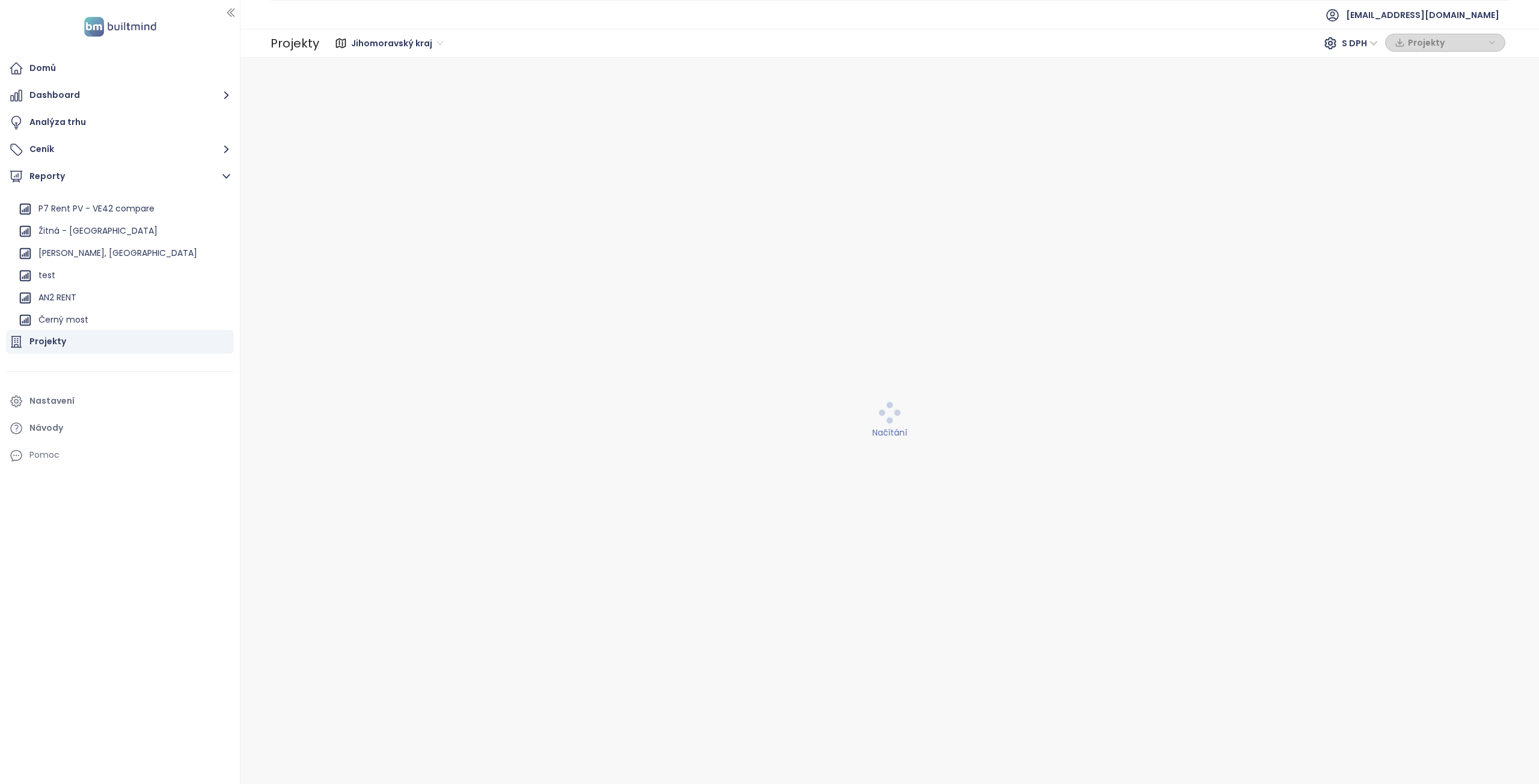
scroll to position [1332, 0]
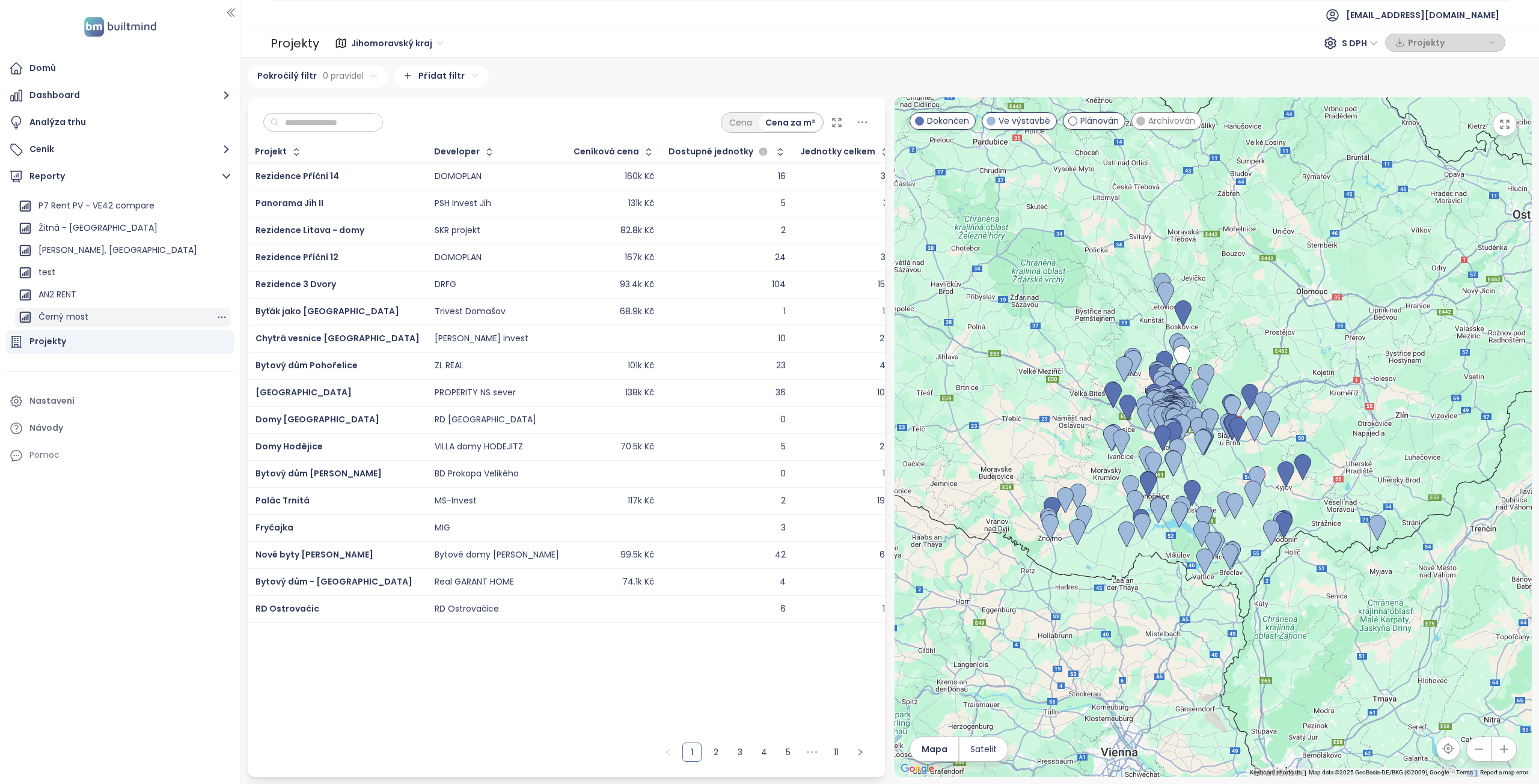
click at [67, 317] on div "Černý most" at bounding box center [64, 317] width 50 height 15
